Goal: Navigation & Orientation: Find specific page/section

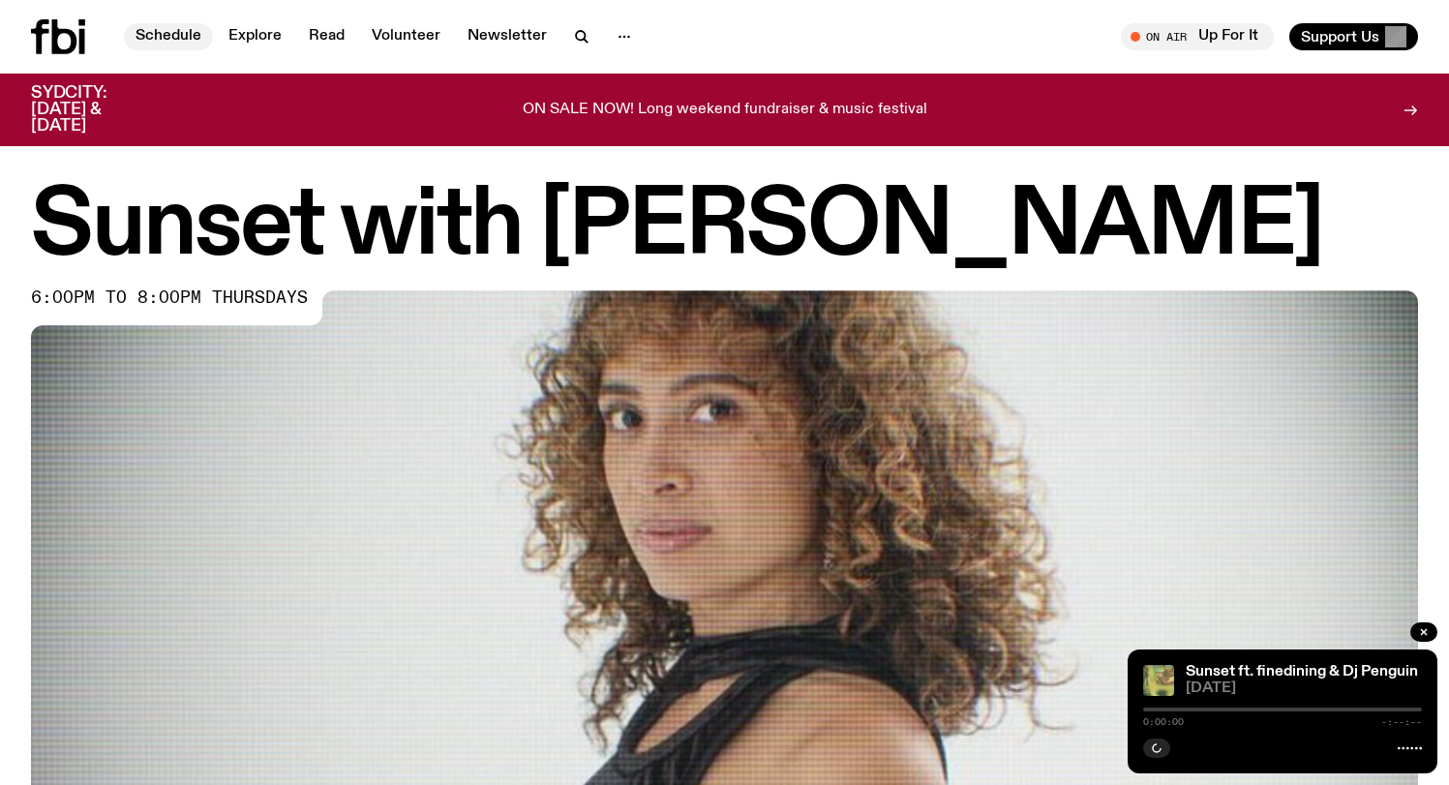
click at [156, 45] on link "Schedule" at bounding box center [168, 36] width 89 height 27
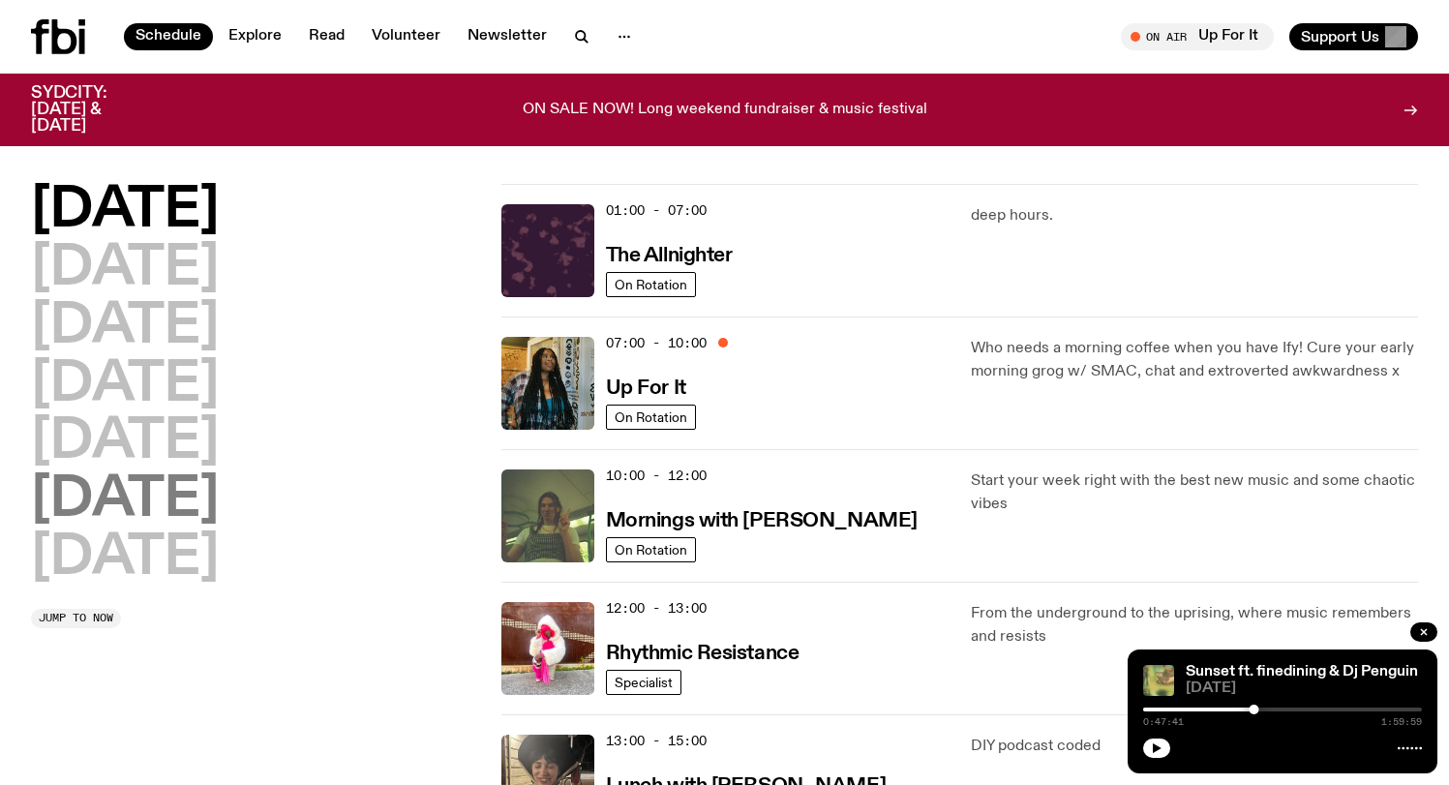
click at [162, 513] on h2 "[DATE]" at bounding box center [125, 500] width 188 height 54
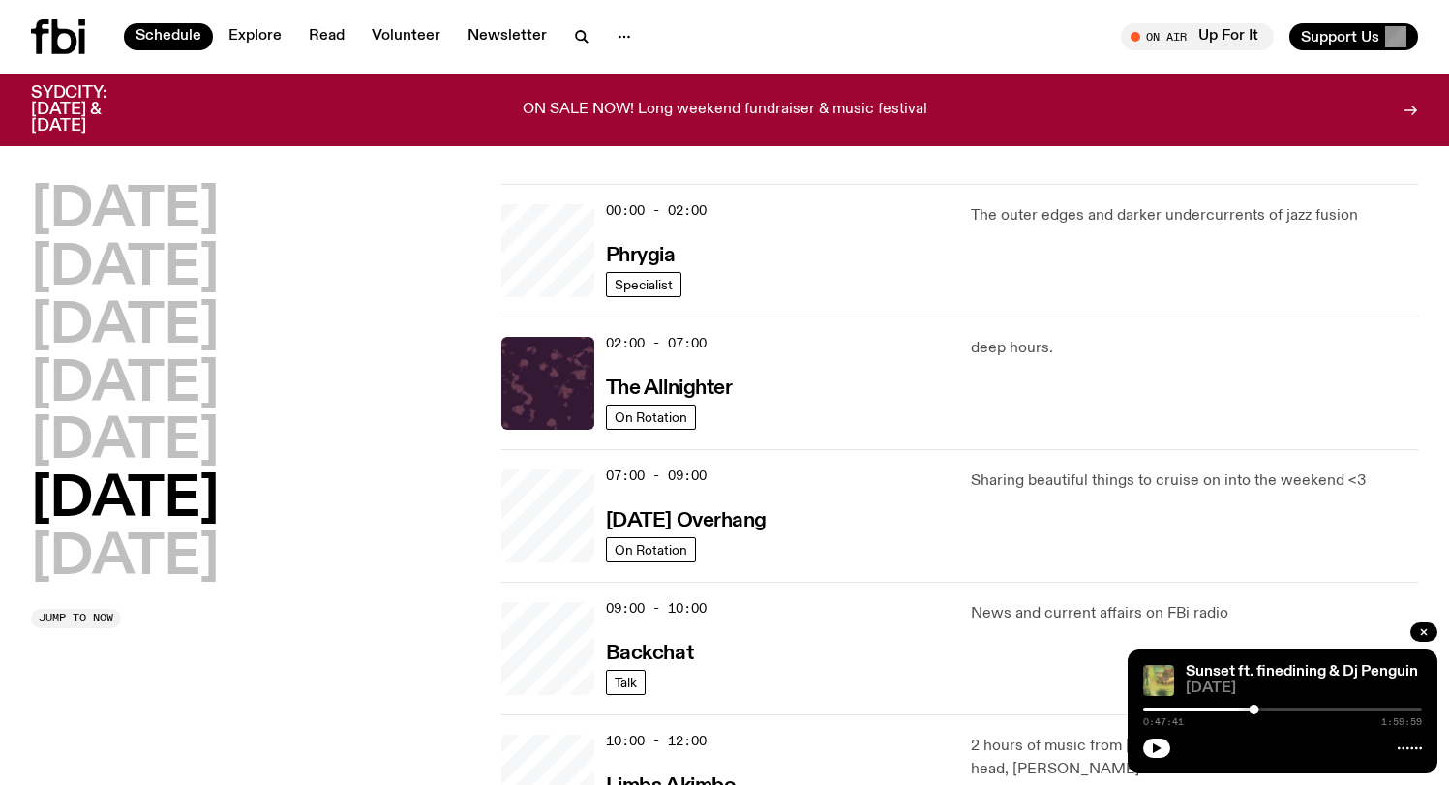
scroll to position [54, 0]
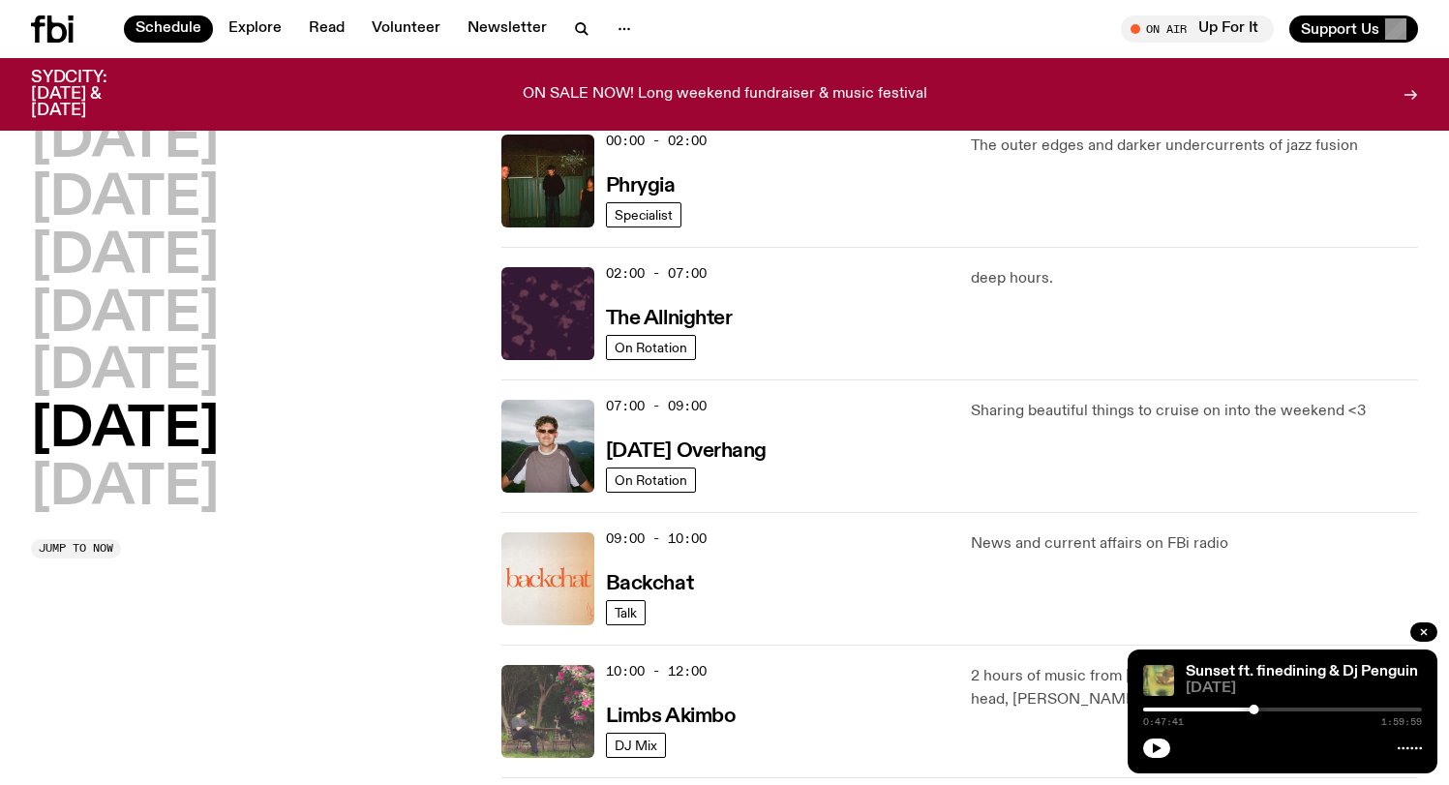
click at [576, 712] on img at bounding box center [547, 711] width 93 height 93
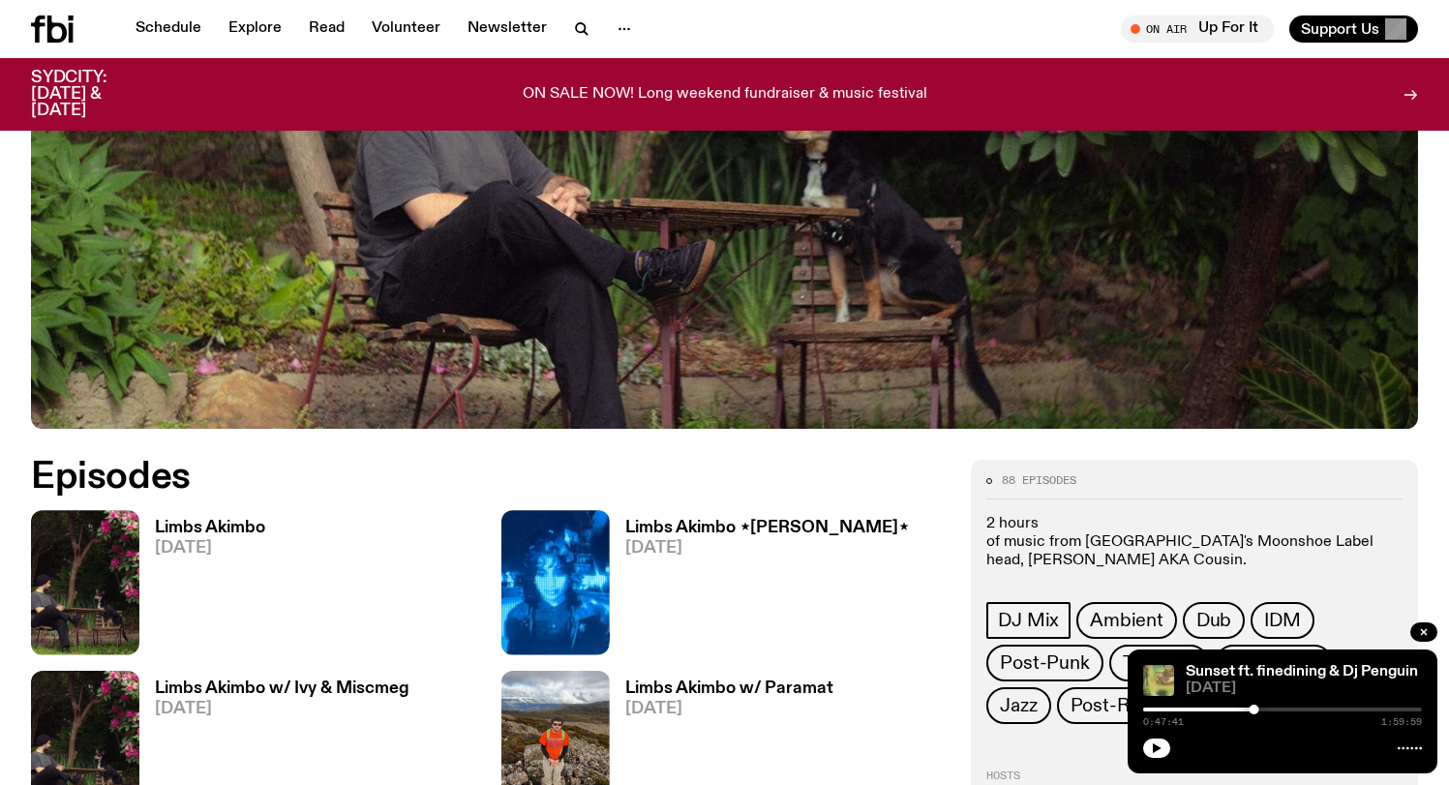
scroll to position [625, 0]
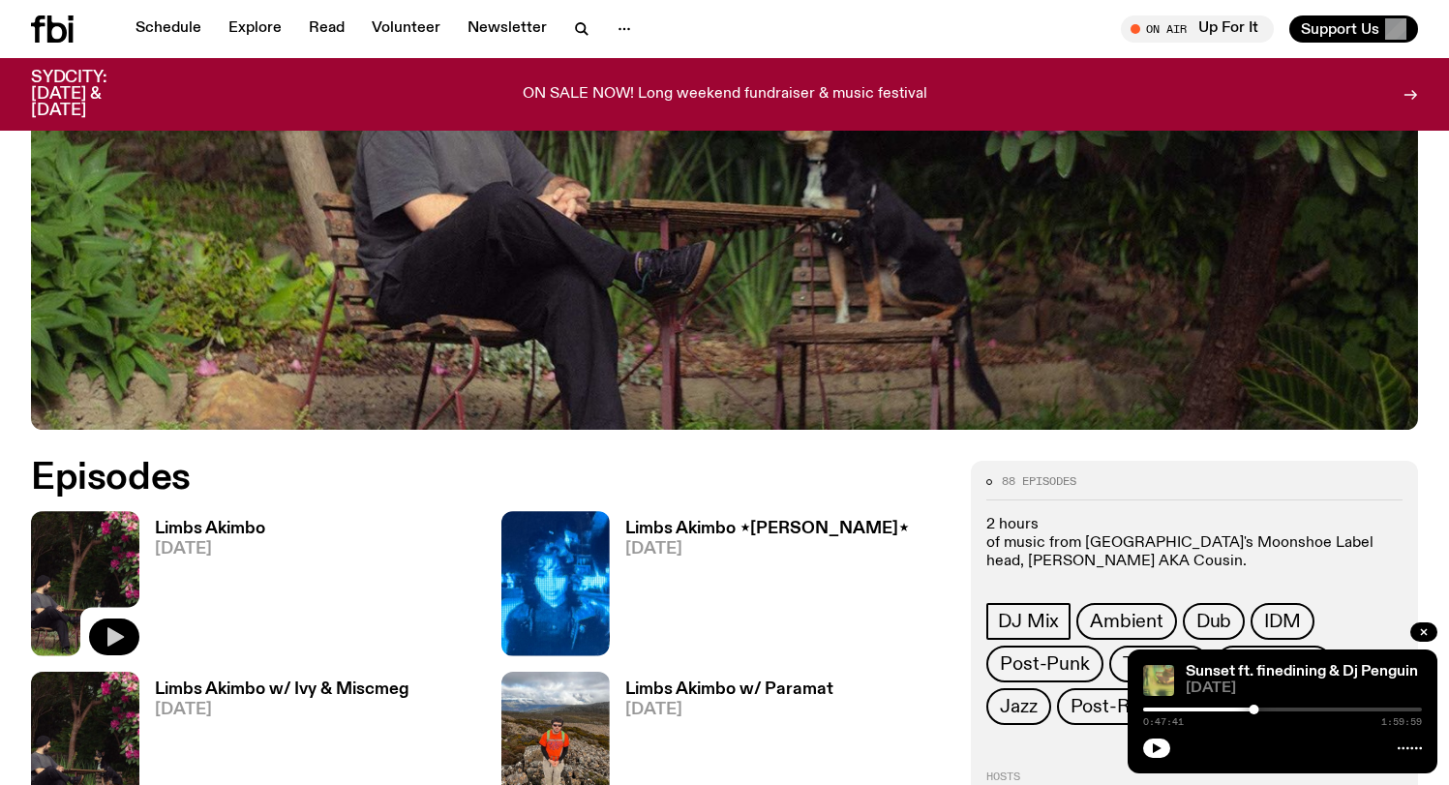
click at [118, 631] on icon "button" at bounding box center [114, 636] width 23 height 23
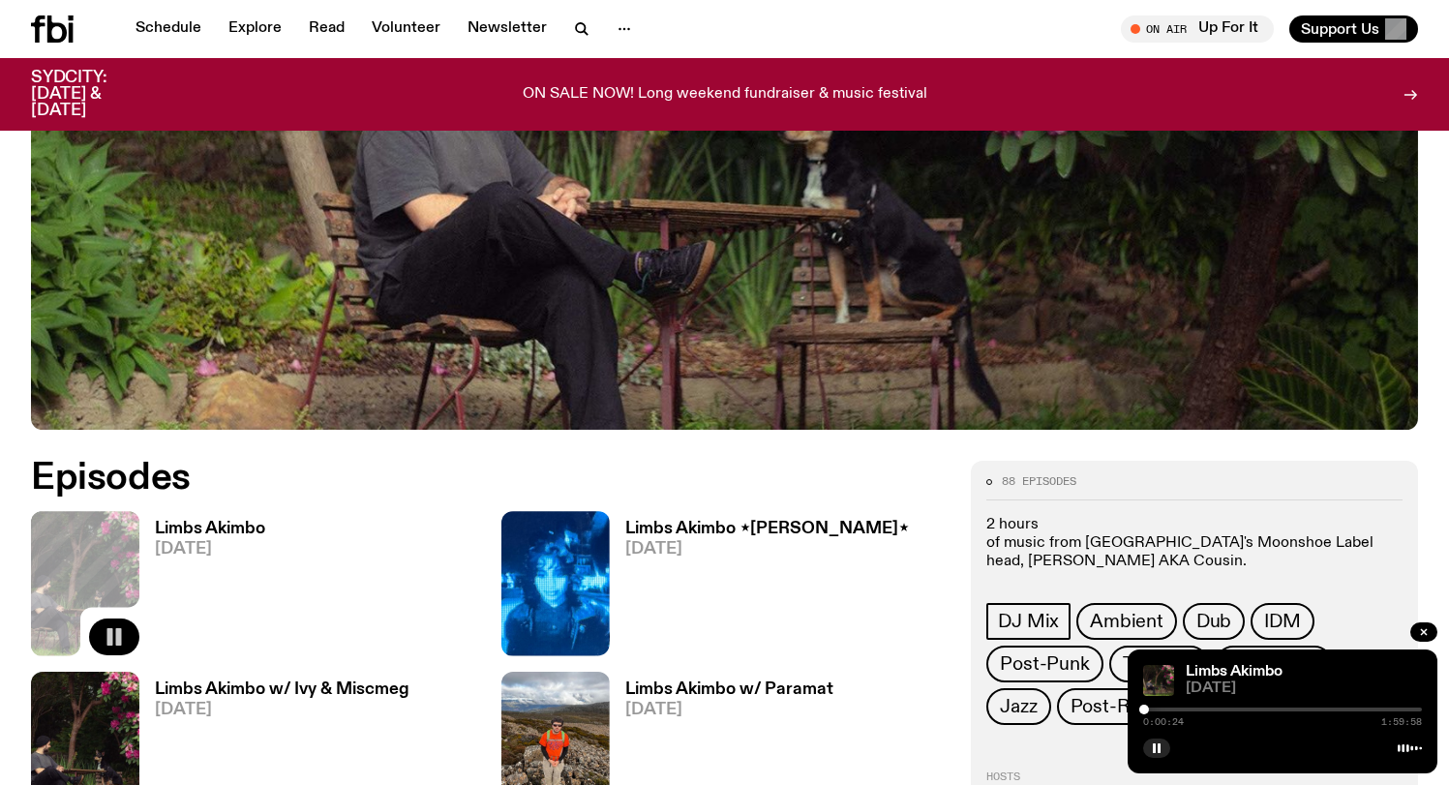
click at [1150, 711] on div at bounding box center [1282, 710] width 279 height 4
